Goal: Check status: Check status

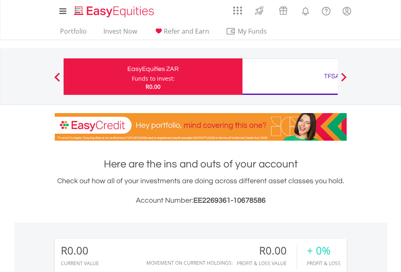
scroll to position [78, 127]
click at [132, 77] on div "Funds to invest:" at bounding box center [153, 79] width 43 height 8
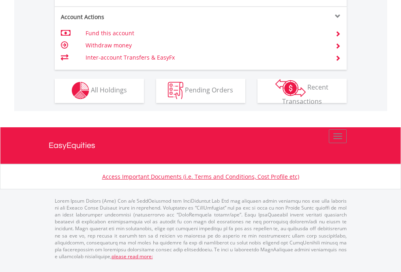
scroll to position [691, 0]
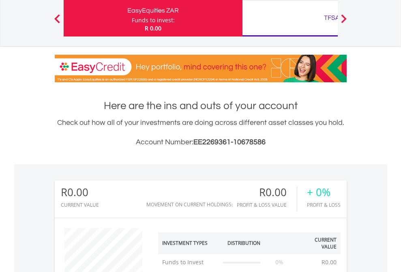
click at [290, 18] on div "TFSA" at bounding box center [331, 17] width 169 height 11
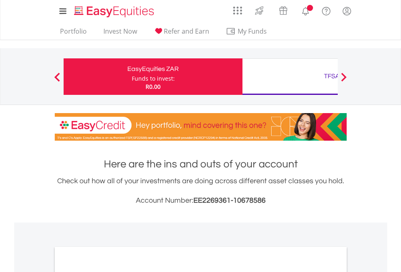
scroll to position [487, 0]
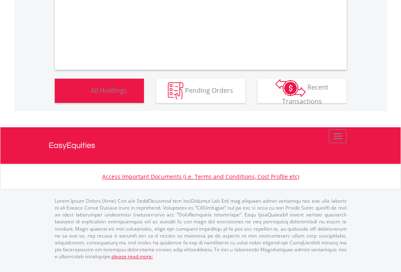
click at [91, 94] on span "All Holdings" at bounding box center [109, 90] width 36 height 9
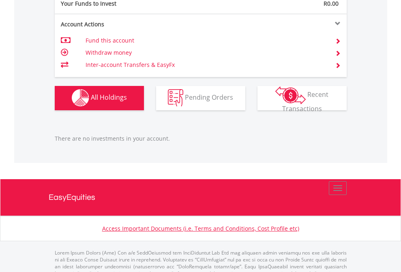
scroll to position [803, 0]
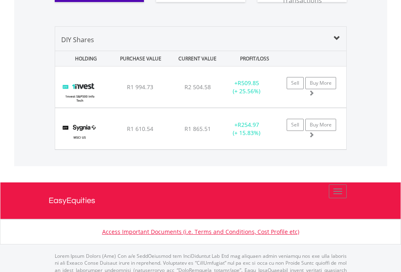
scroll to position [934, 0]
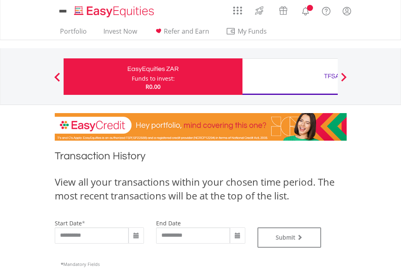
type input "**********"
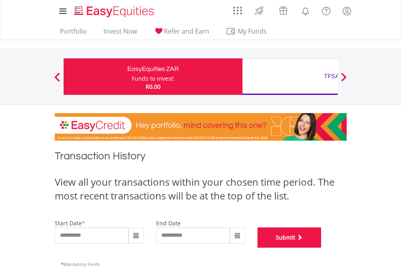
click at [321, 248] on button "Submit" at bounding box center [289, 237] width 64 height 20
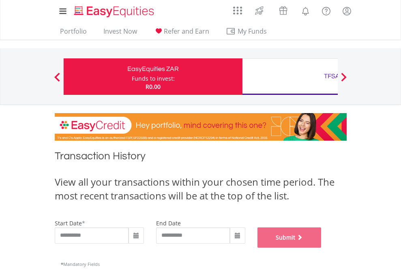
scroll to position [329, 0]
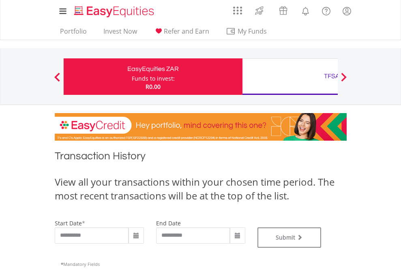
click at [290, 77] on div "TFSA" at bounding box center [331, 76] width 169 height 11
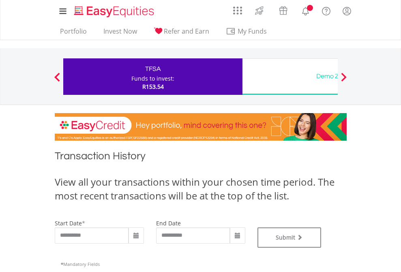
type input "**********"
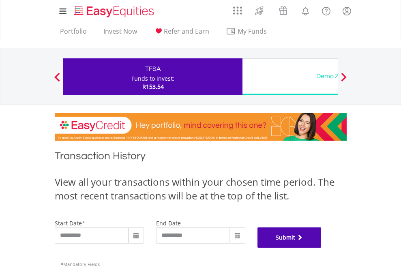
click at [321, 248] on button "Submit" at bounding box center [289, 237] width 64 height 20
